Goal: Task Accomplishment & Management: Use online tool/utility

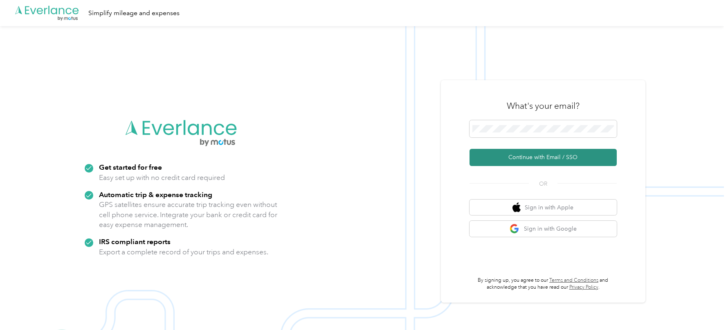
click at [510, 155] on button "Continue with Email / SSO" at bounding box center [543, 157] width 147 height 17
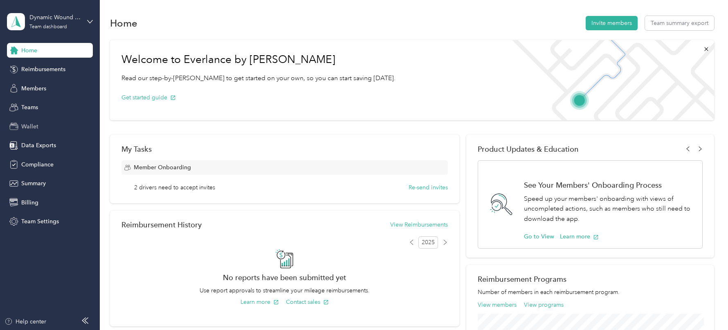
click at [37, 127] on span "Wallet" at bounding box center [29, 126] width 17 height 9
